Goal: Find specific page/section: Find specific page/section

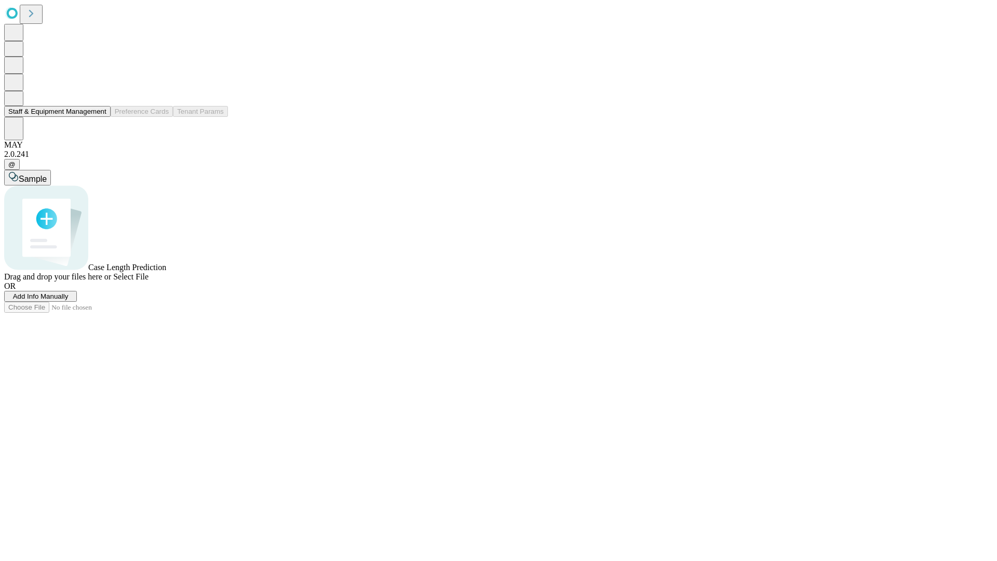
click at [99, 117] on button "Staff & Equipment Management" at bounding box center [57, 111] width 106 height 11
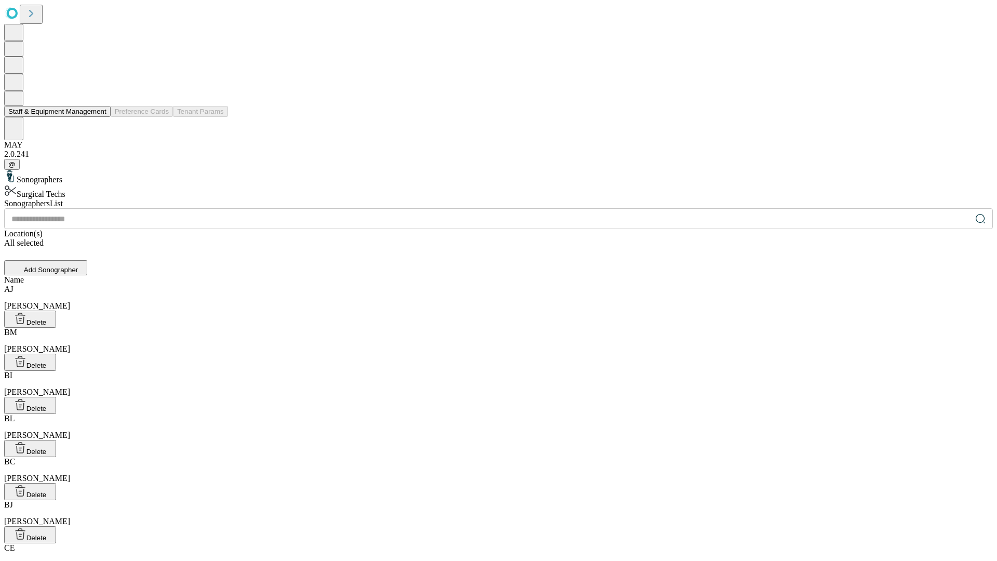
click at [99, 117] on button "Staff & Equipment Management" at bounding box center [57, 111] width 106 height 11
